Goal: Find specific page/section: Find specific page/section

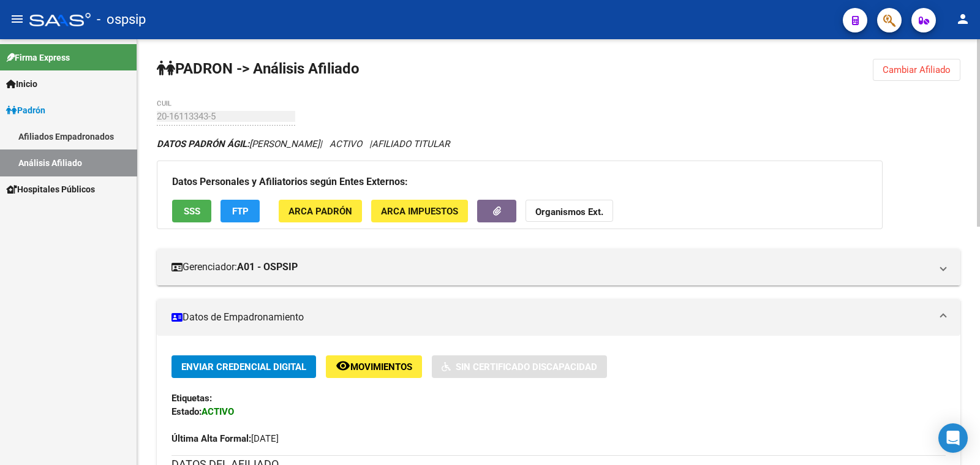
scroll to position [306, 0]
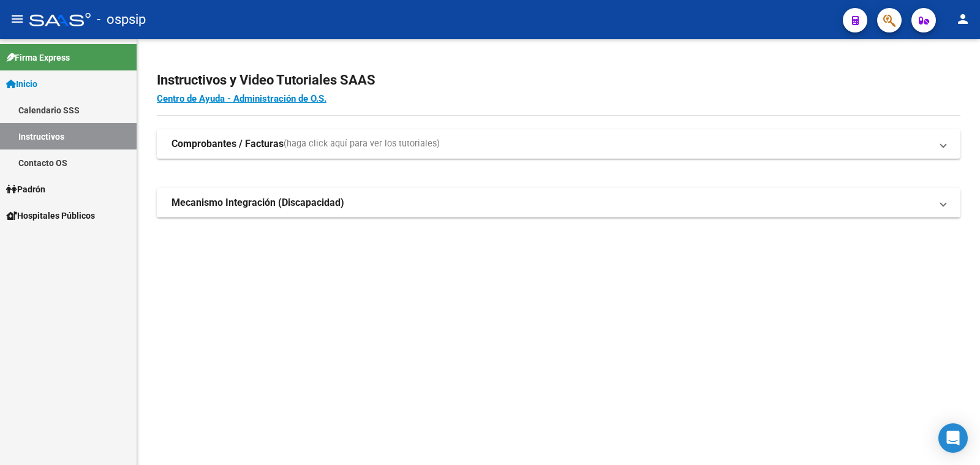
click at [34, 186] on span "Padrón" at bounding box center [25, 188] width 39 height 13
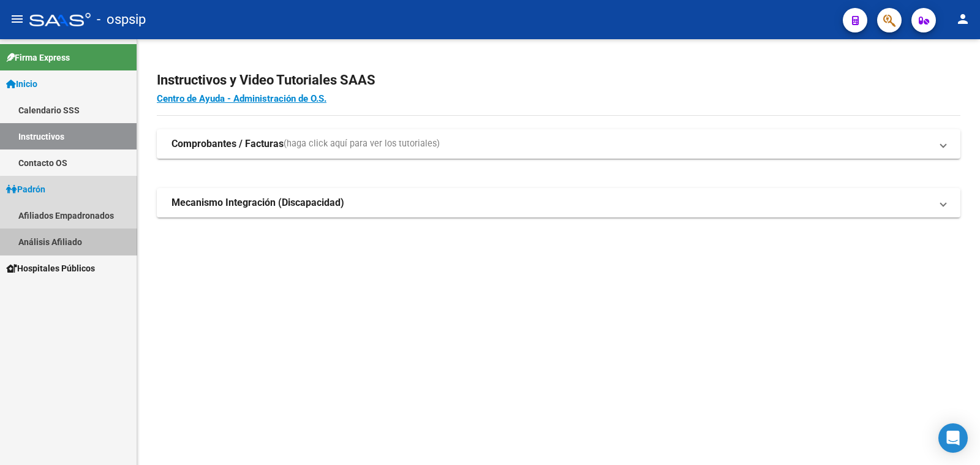
click at [69, 237] on link "Análisis Afiliado" at bounding box center [68, 241] width 137 height 26
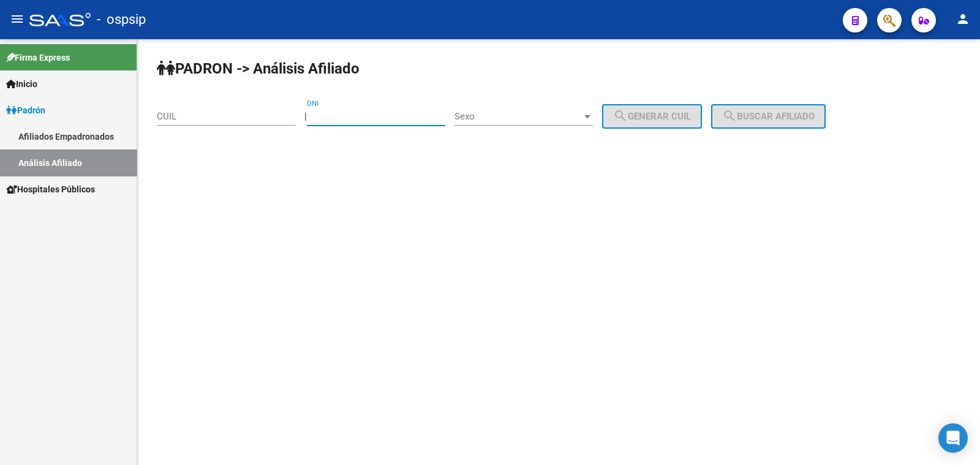
click at [339, 116] on input "DNI" at bounding box center [376, 116] width 138 height 11
type input "44286910"
click at [517, 119] on span "Sexo" at bounding box center [517, 116] width 127 height 11
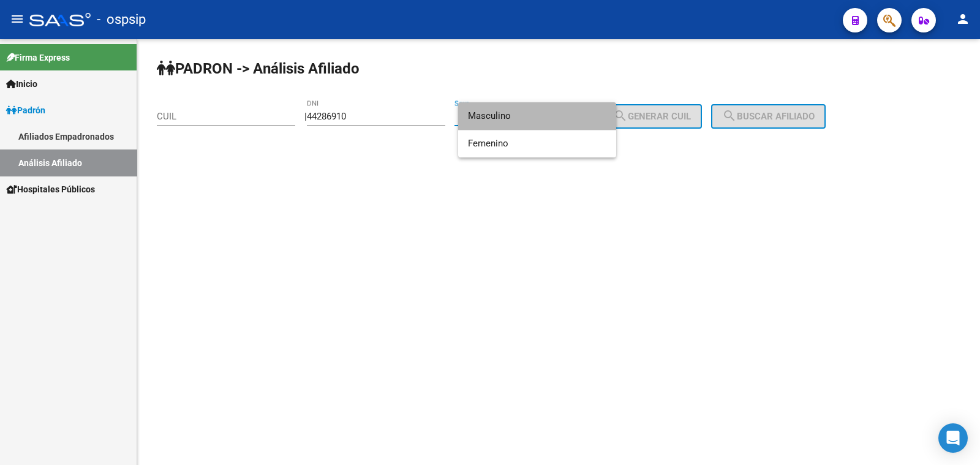
click at [518, 118] on span "Masculino" at bounding box center [537, 116] width 138 height 28
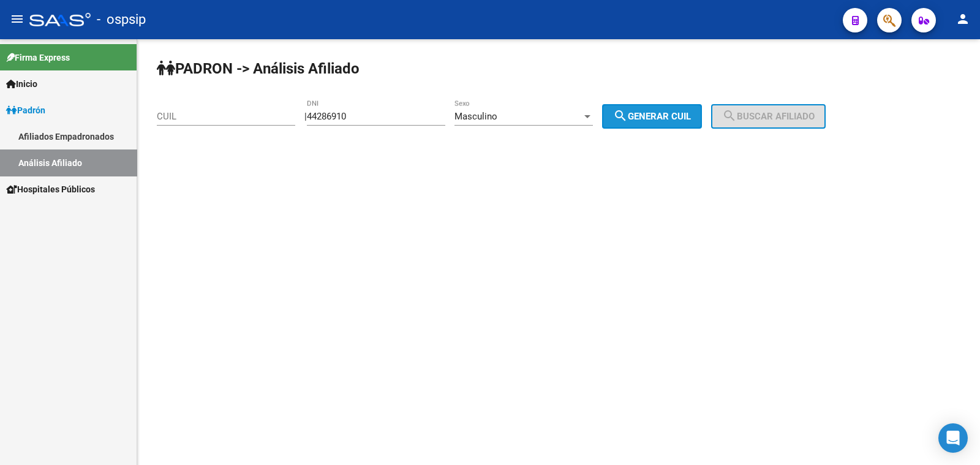
click at [658, 114] on span "search Generar CUIL" at bounding box center [652, 116] width 78 height 11
type input "20-44286910-4"
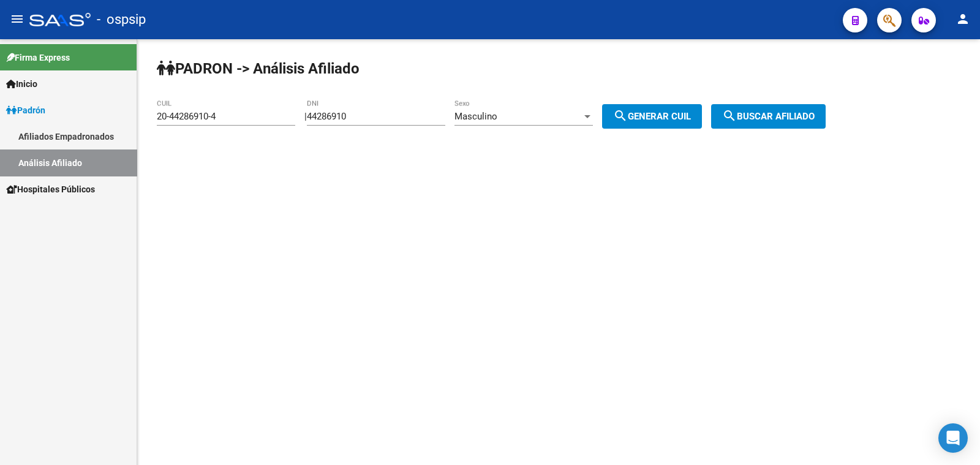
click at [775, 117] on span "search Buscar afiliado" at bounding box center [768, 116] width 92 height 11
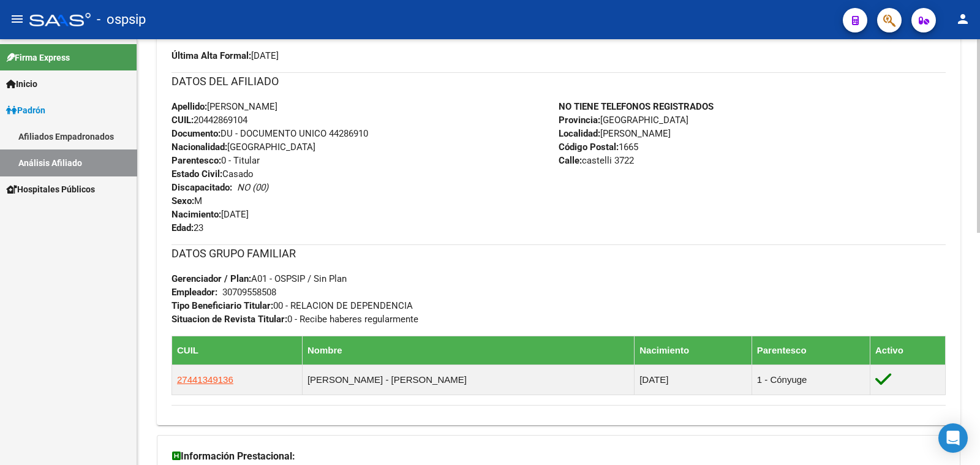
scroll to position [306, 0]
